Goal: Transaction & Acquisition: Purchase product/service

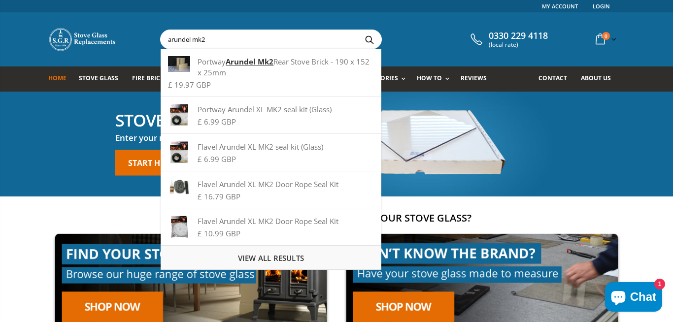
type input "arundel mk2"
click at [215, 256] on div "View all results" at bounding box center [271, 258] width 221 height 25
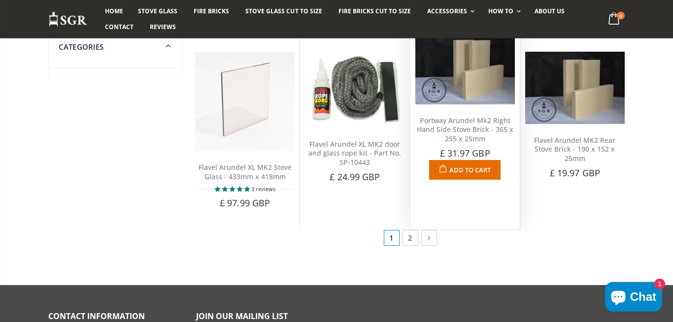
scroll to position [476, 0]
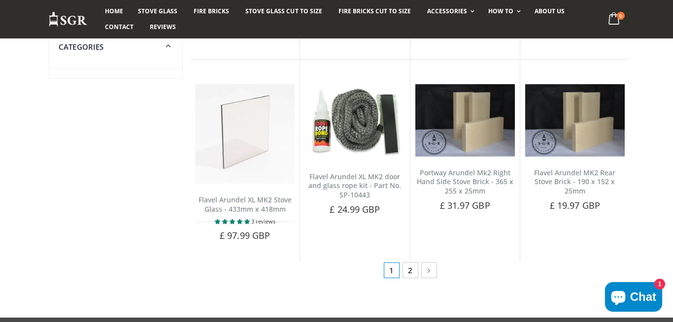
click at [411, 275] on link "2" at bounding box center [411, 271] width 16 height 16
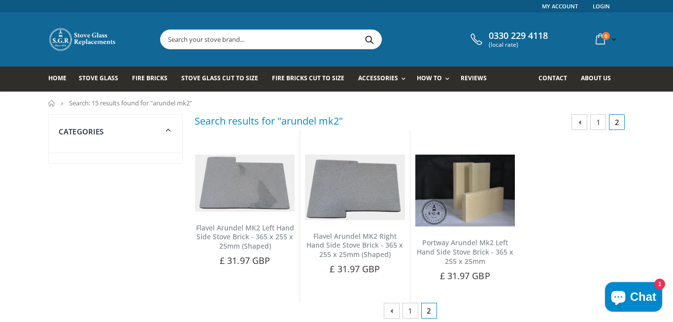
scroll to position [68, 0]
